Goal: Task Accomplishment & Management: Use online tool/utility

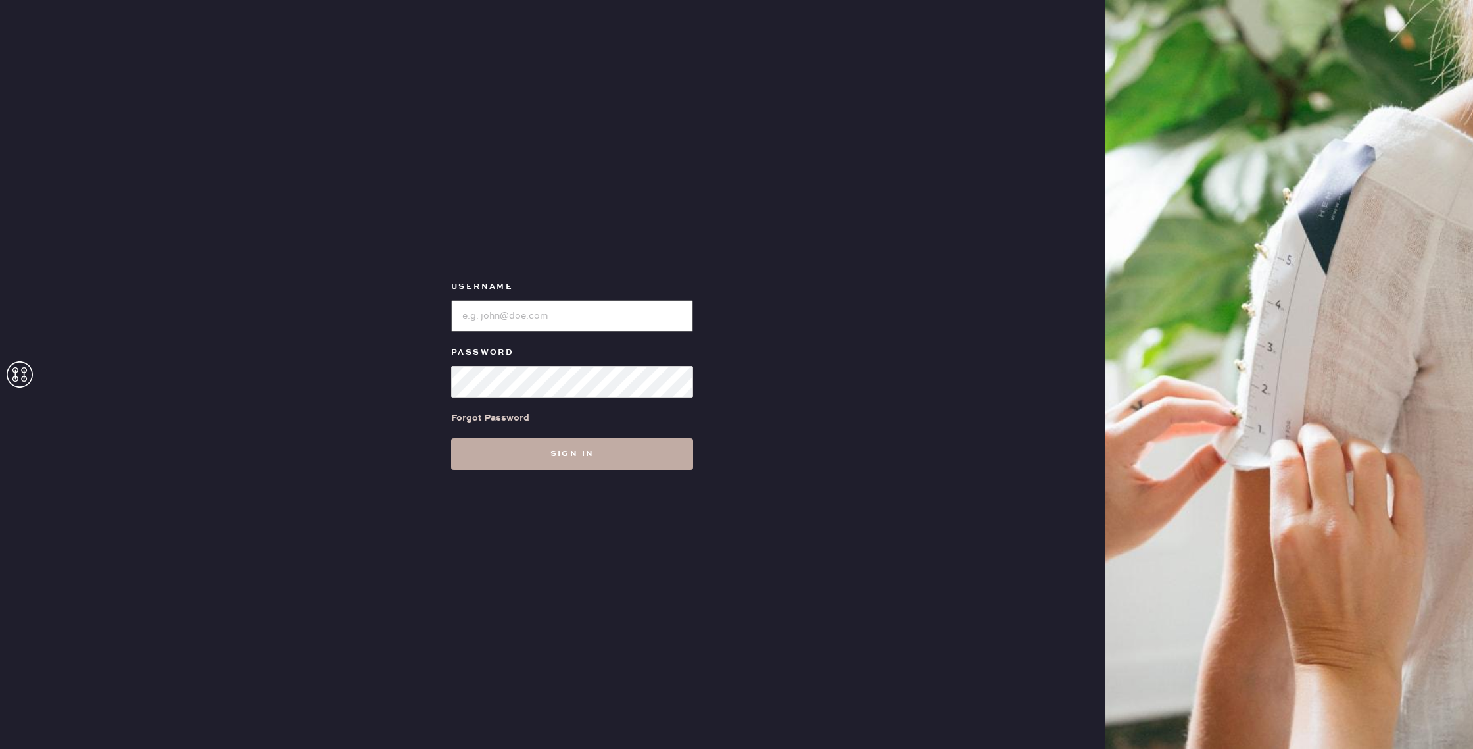
type input "reformationhenderson"
click at [587, 459] on button "Sign in" at bounding box center [572, 454] width 242 height 32
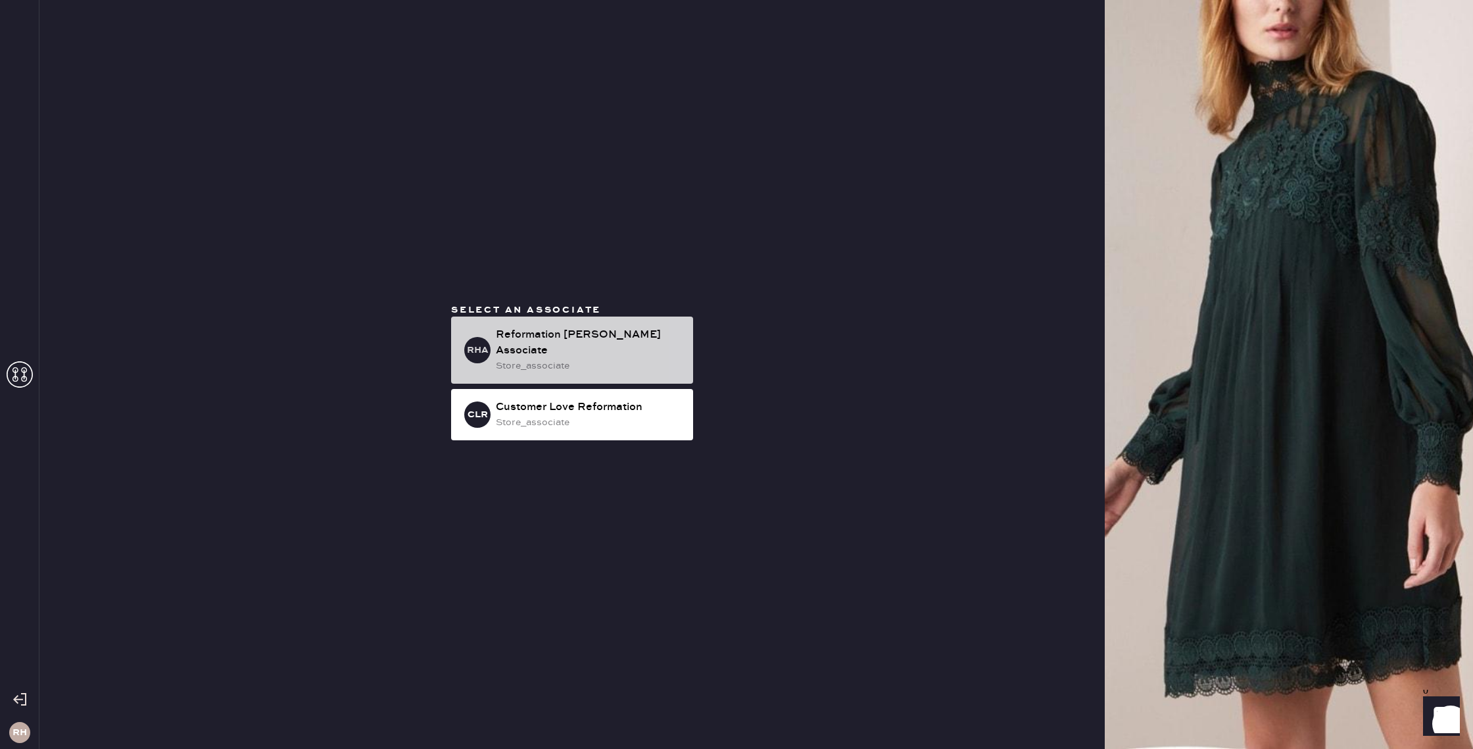
click at [604, 344] on div "Reformation [PERSON_NAME] Associate" at bounding box center [589, 343] width 187 height 32
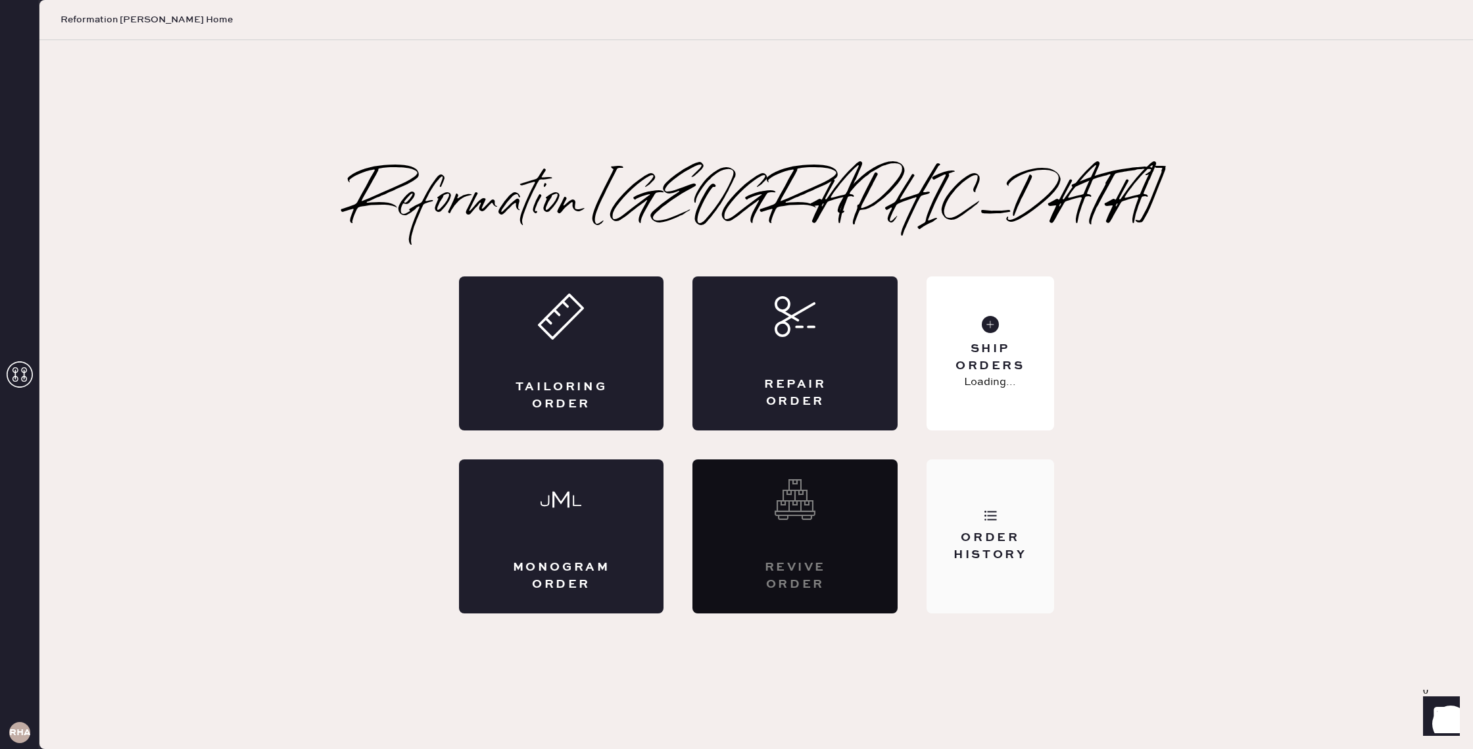
click at [1010, 535] on div "Order History" at bounding box center [990, 545] width 106 height 33
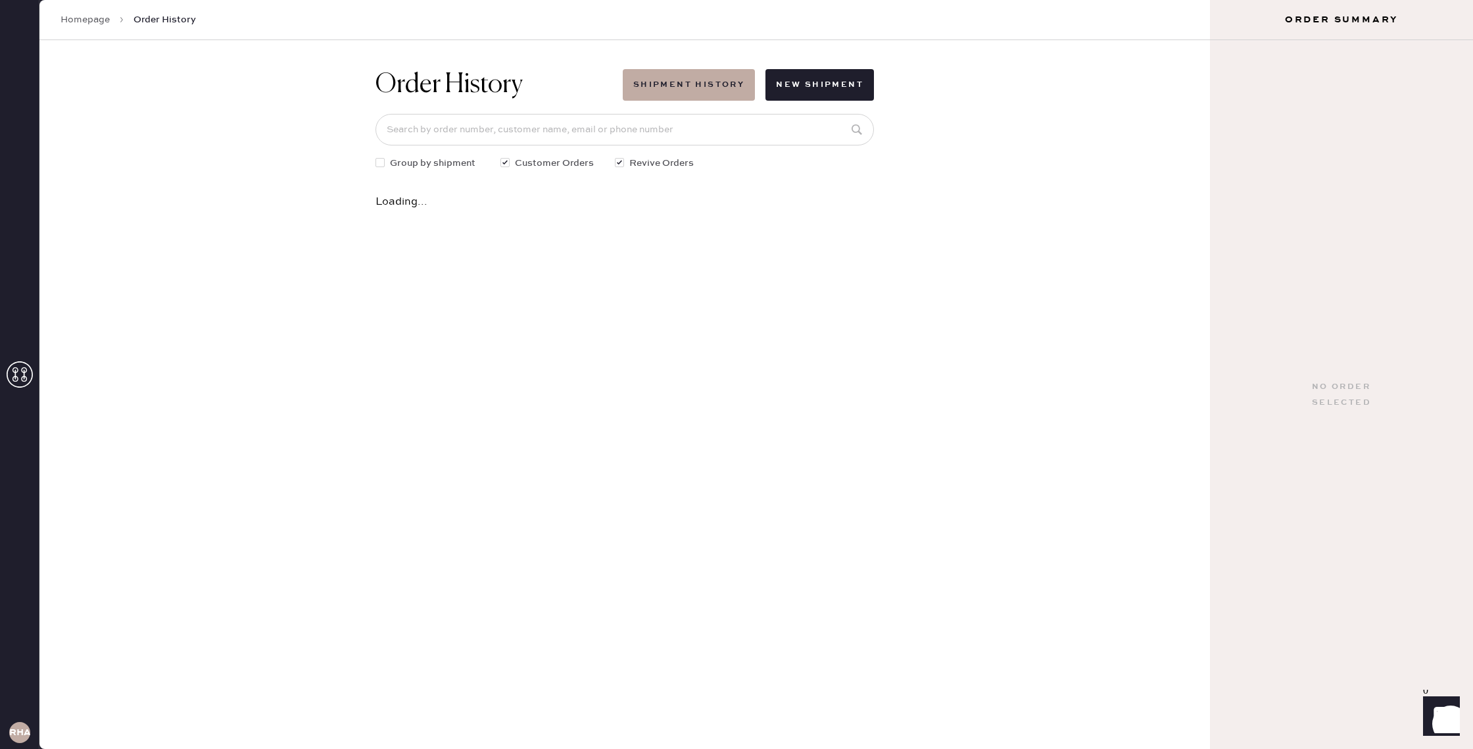
click at [82, 18] on link "Homepage" at bounding box center [85, 19] width 49 height 13
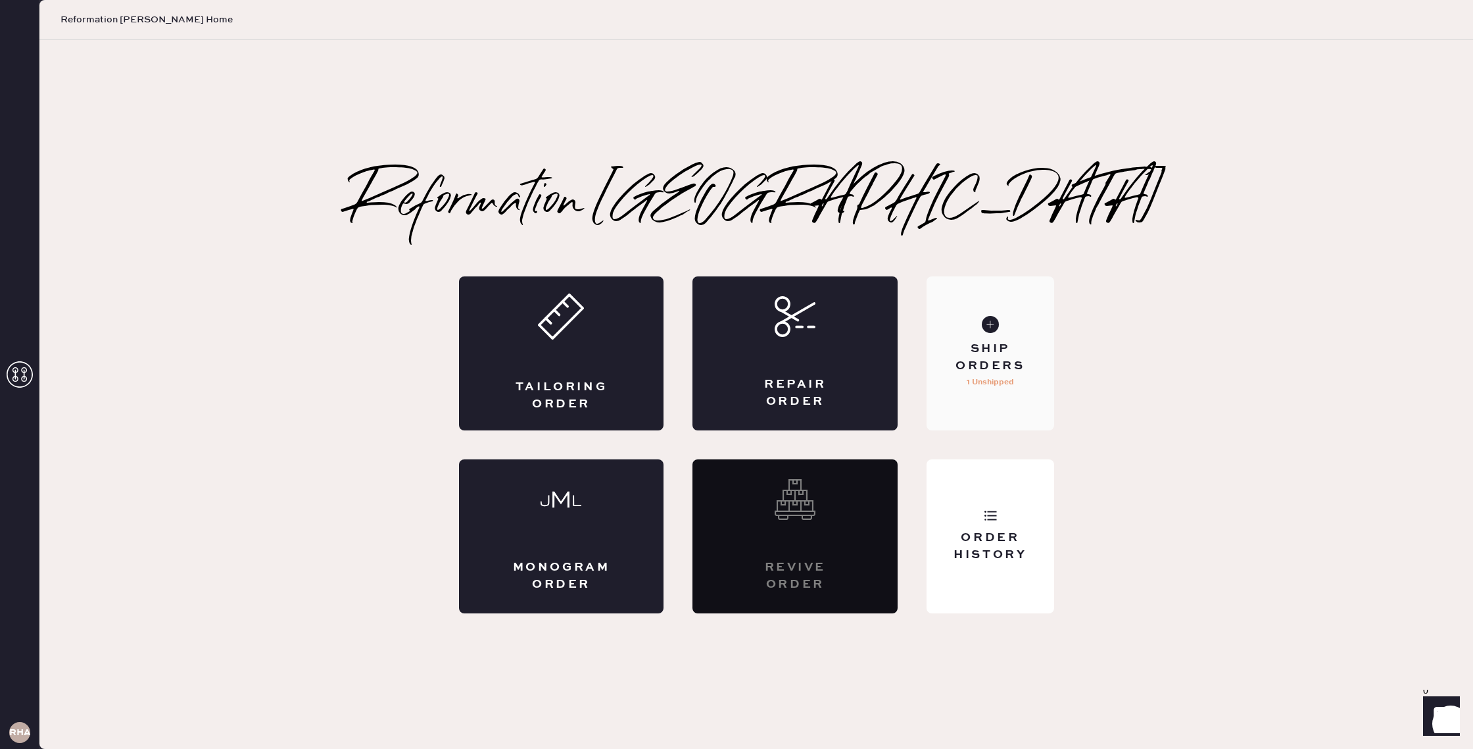
click at [1014, 394] on div "Ship Orders 1 Unshipped" at bounding box center [990, 353] width 127 height 154
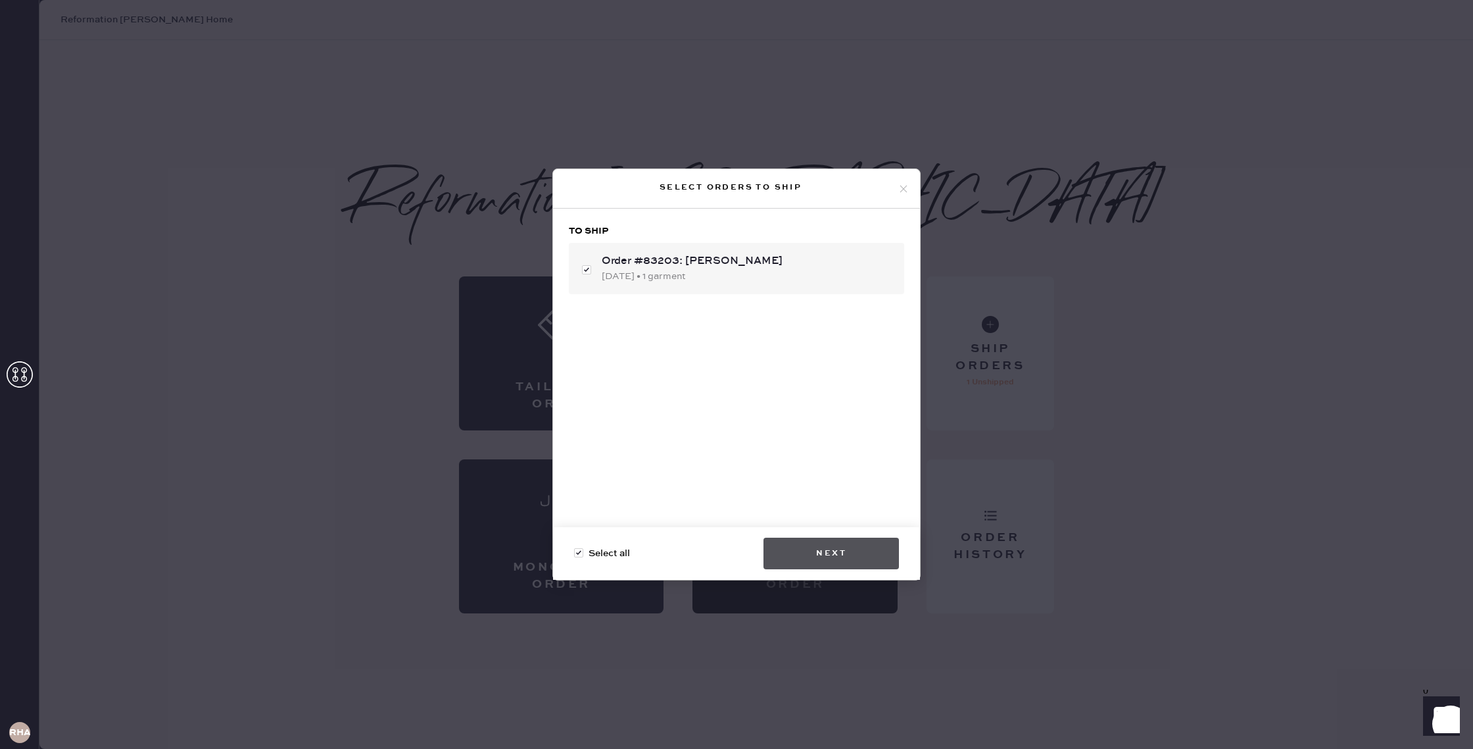
click at [869, 564] on button "Next" at bounding box center [831, 553] width 135 height 32
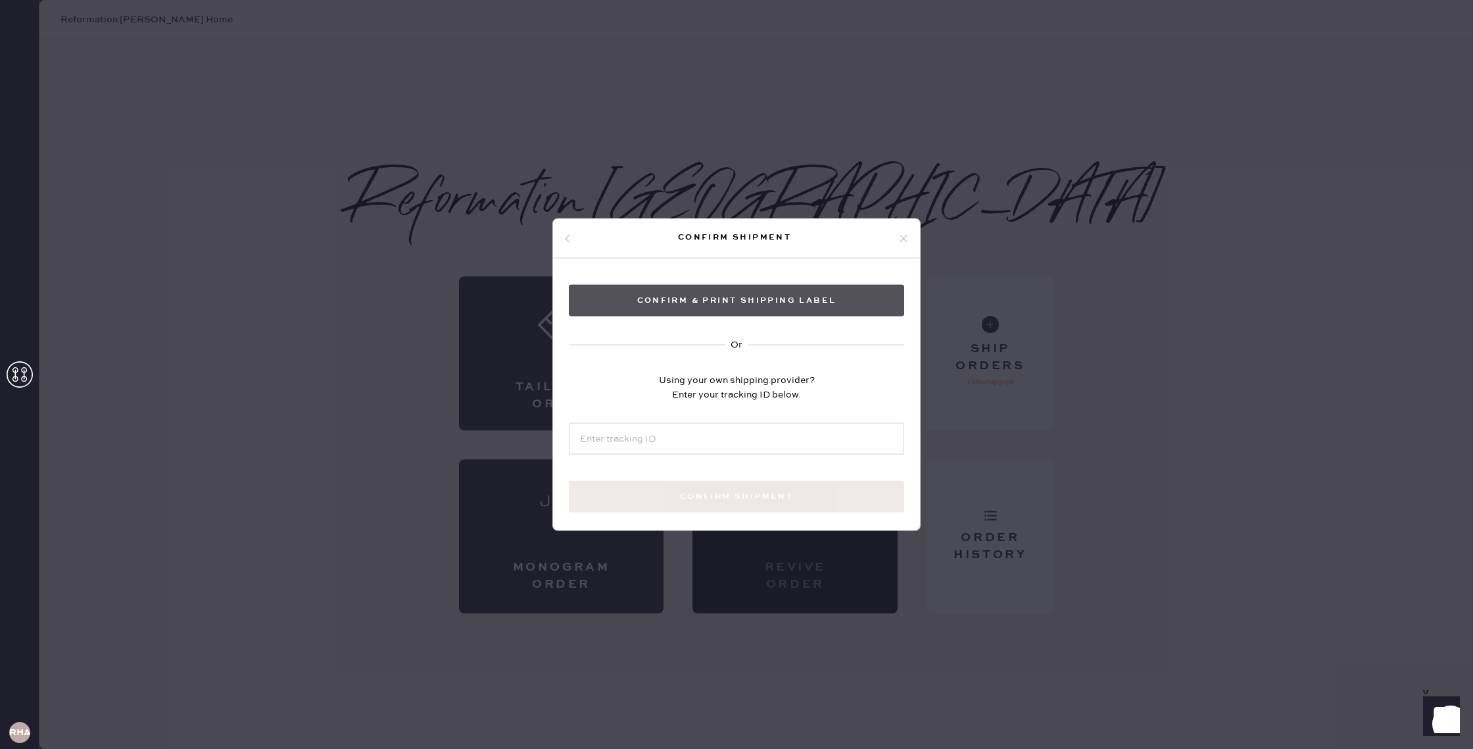
click at [702, 297] on button "Confirm & Print shipping label" at bounding box center [736, 301] width 335 height 32
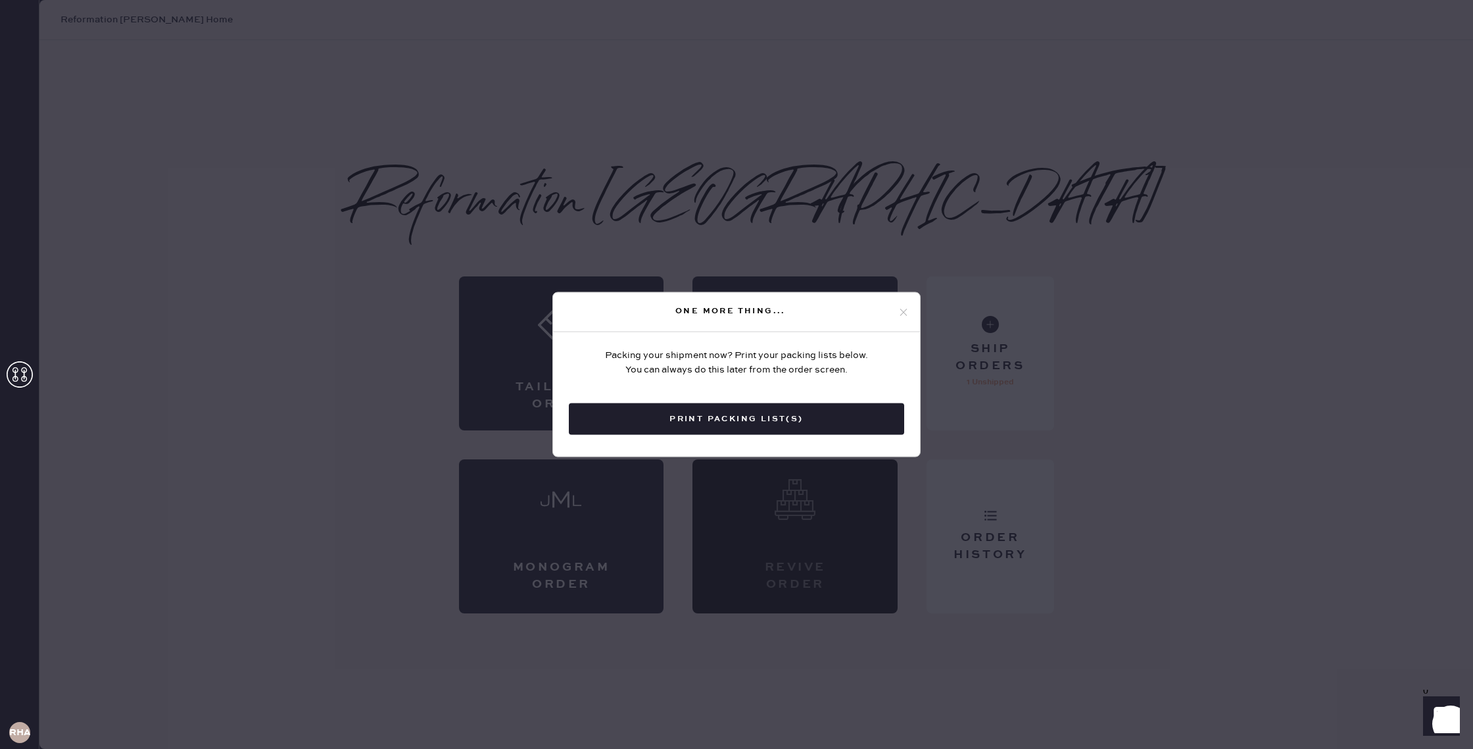
click at [899, 303] on div "One more thing..." at bounding box center [736, 312] width 367 height 39
click at [911, 311] on div "One more thing..." at bounding box center [736, 312] width 367 height 39
click at [904, 314] on icon at bounding box center [904, 312] width 12 height 12
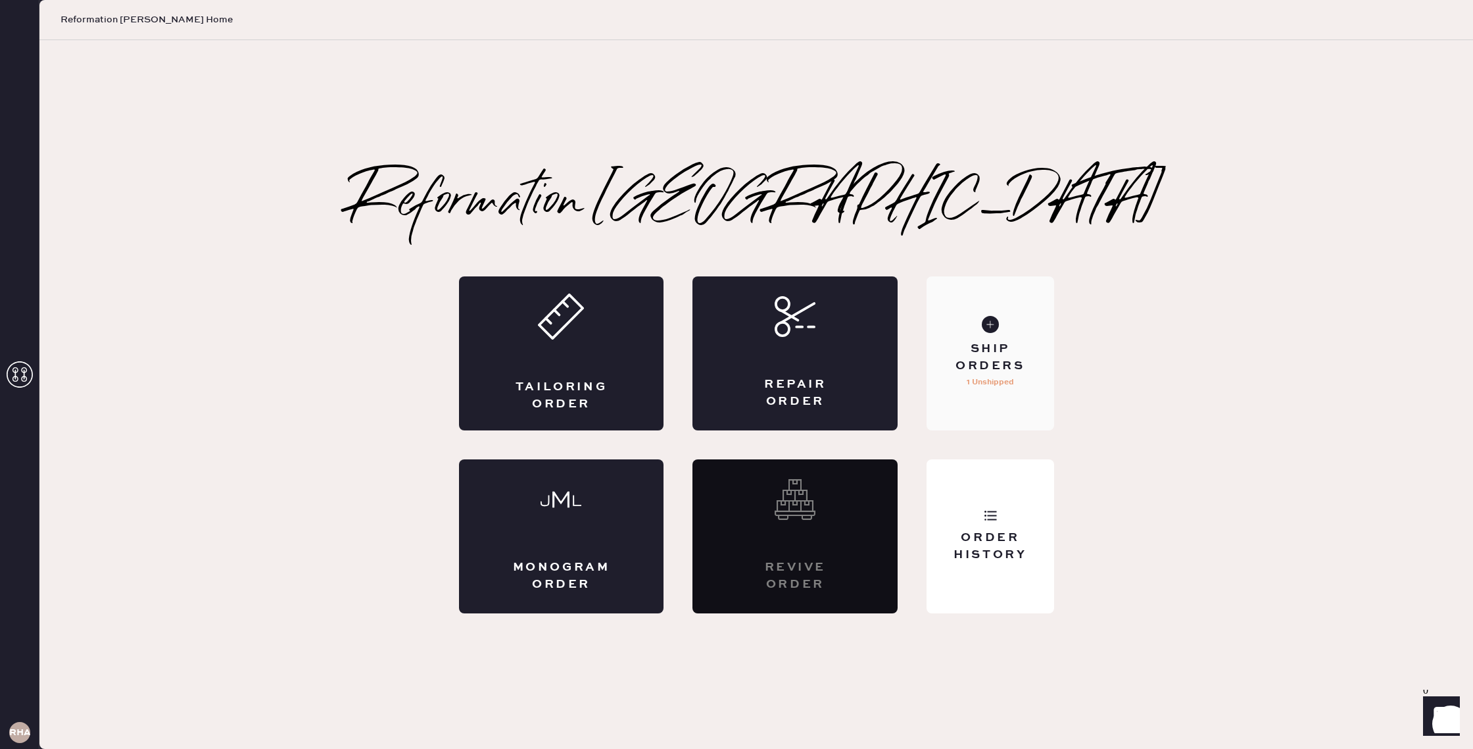
click at [992, 347] on div "Ship Orders" at bounding box center [990, 357] width 106 height 33
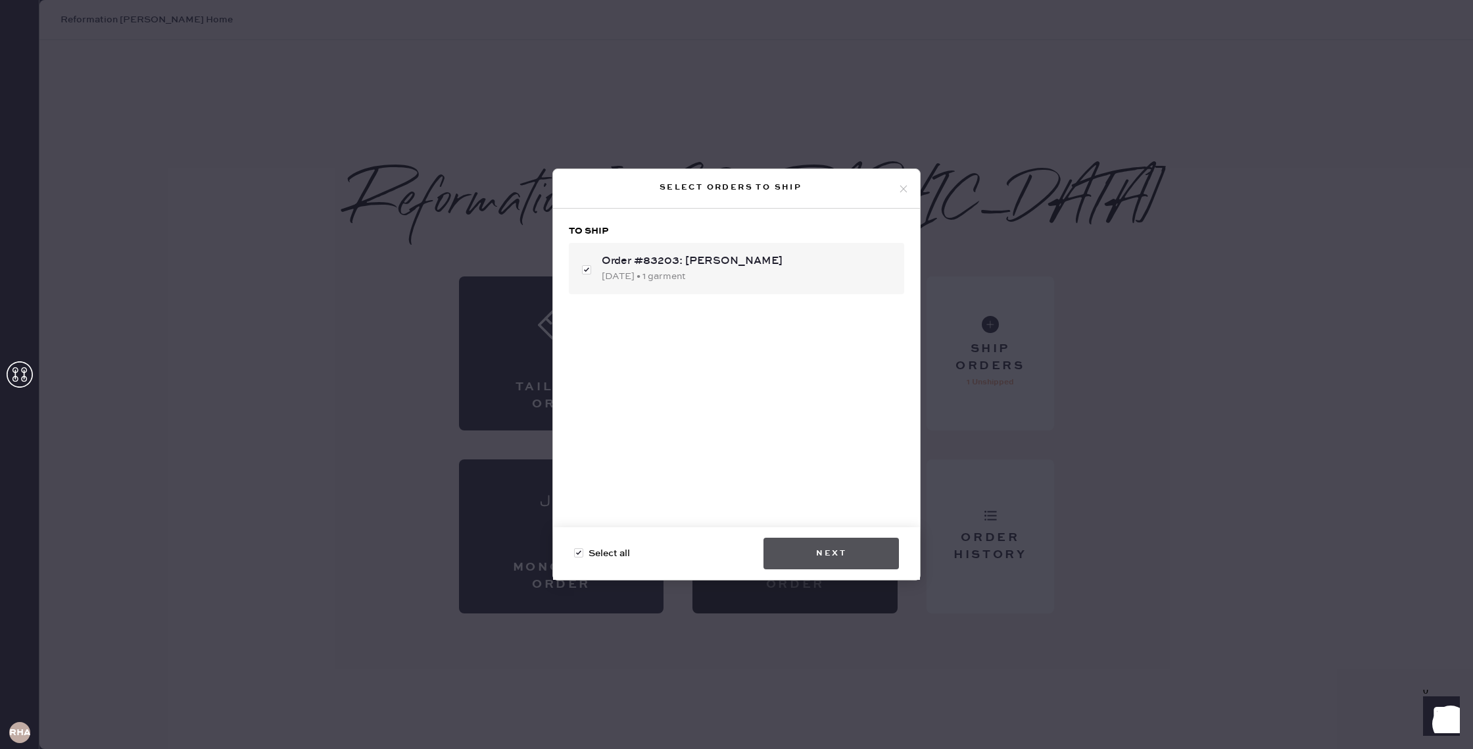
click at [850, 553] on button "Next" at bounding box center [831, 553] width 135 height 32
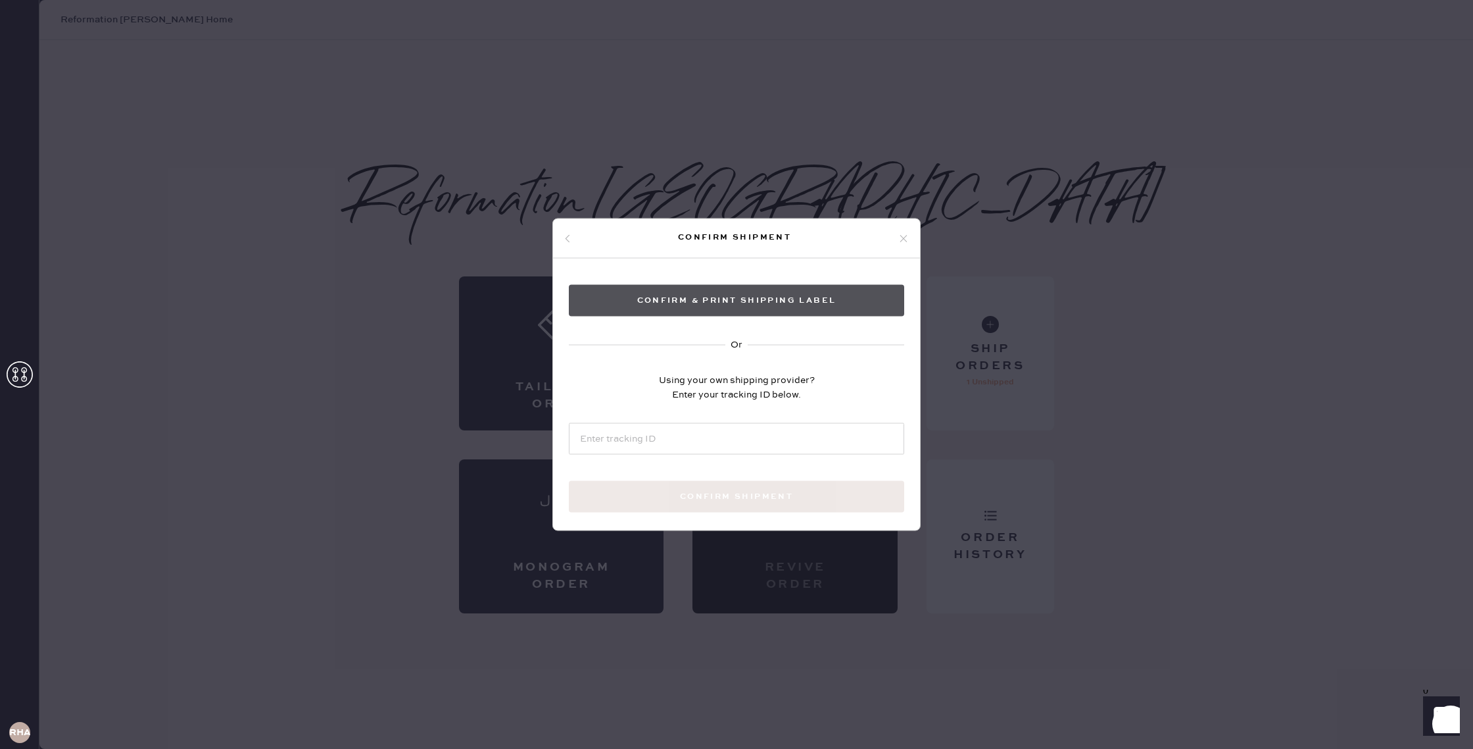
click at [780, 296] on button "Confirm & Print shipping label" at bounding box center [736, 301] width 335 height 32
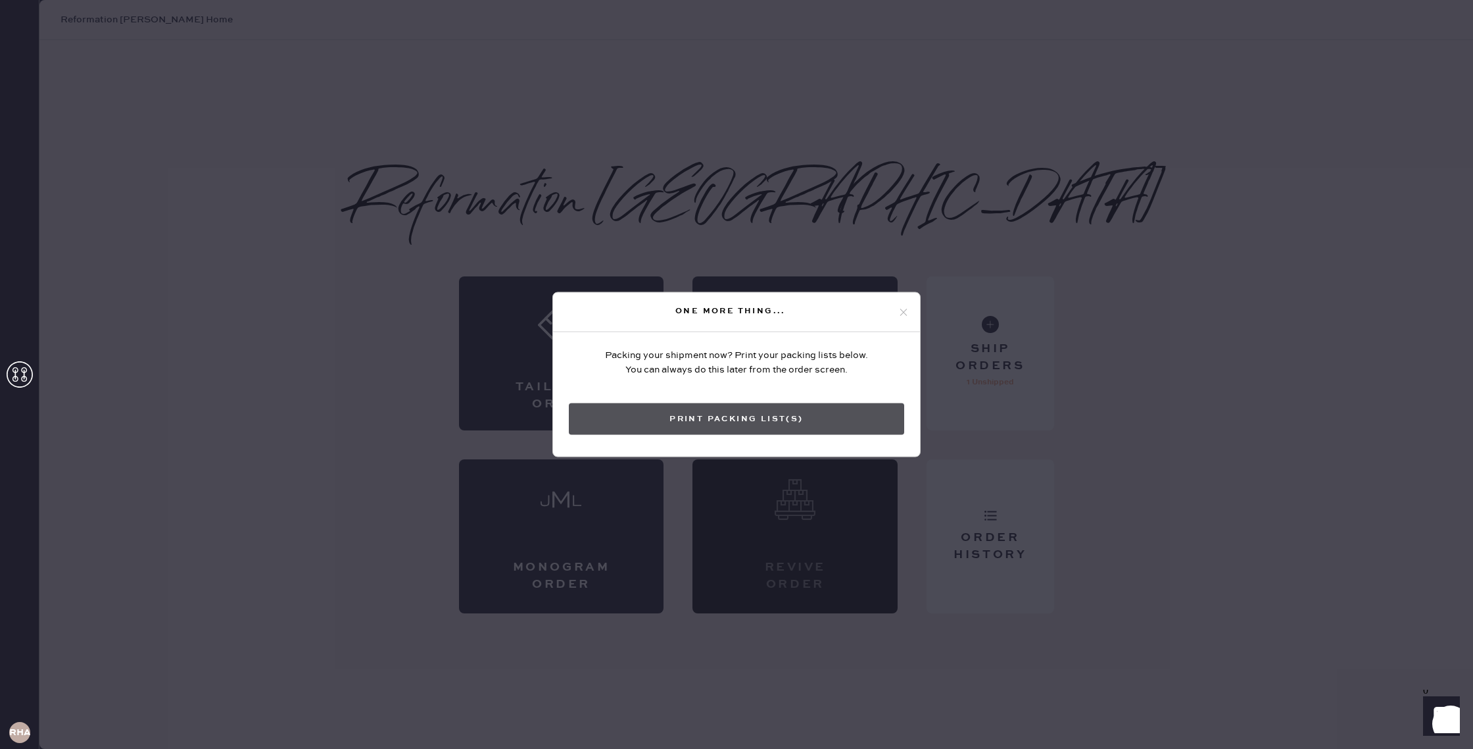
click at [854, 421] on button "Print Packing List(s)" at bounding box center [736, 419] width 335 height 32
